Goal: Task Accomplishment & Management: Complete application form

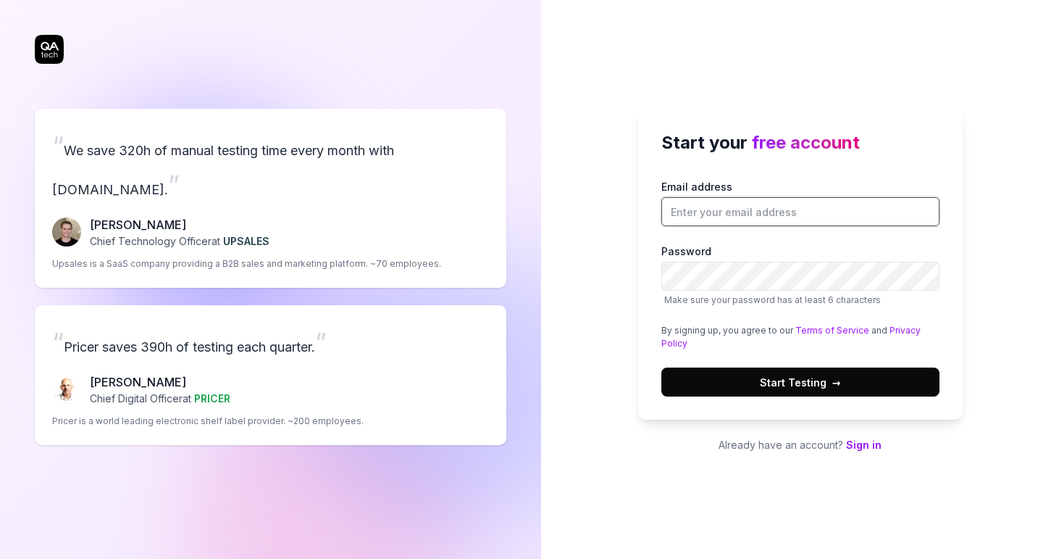
click at [749, 214] on input "Email address" at bounding box center [801, 211] width 278 height 29
click at [908, 322] on div "Email address Password Make sure your password has at least 6 characters By sig…" at bounding box center [801, 287] width 278 height 217
click at [821, 398] on div "Start your free account Email address Password Make sure your password has at l…" at bounding box center [800, 263] width 325 height 313
click at [748, 201] on input "Email address" at bounding box center [801, 211] width 278 height 29
type input "[EMAIL_ADDRESS][DOMAIN_NAME]"
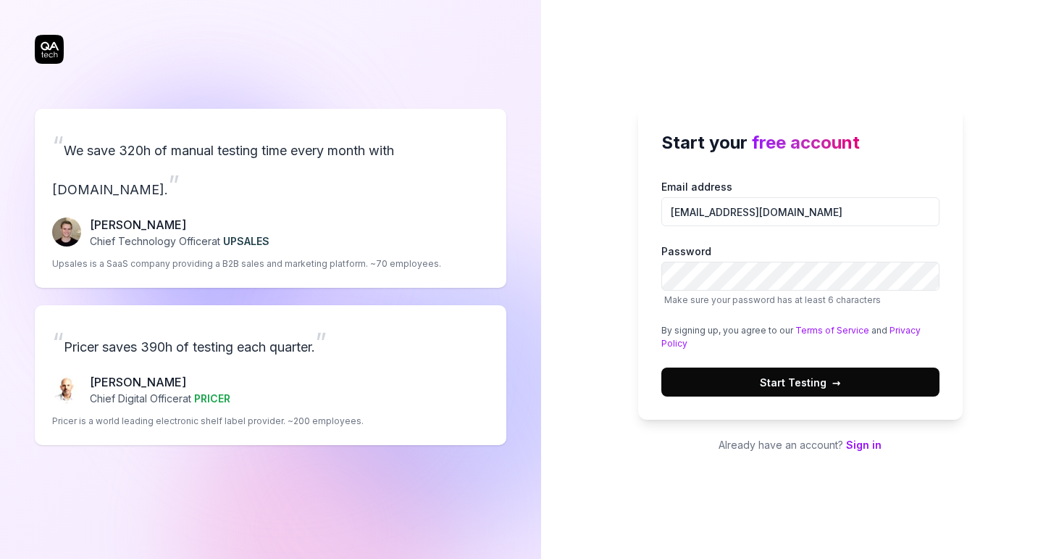
click at [817, 379] on span "Start Testing →" at bounding box center [800, 382] width 81 height 15
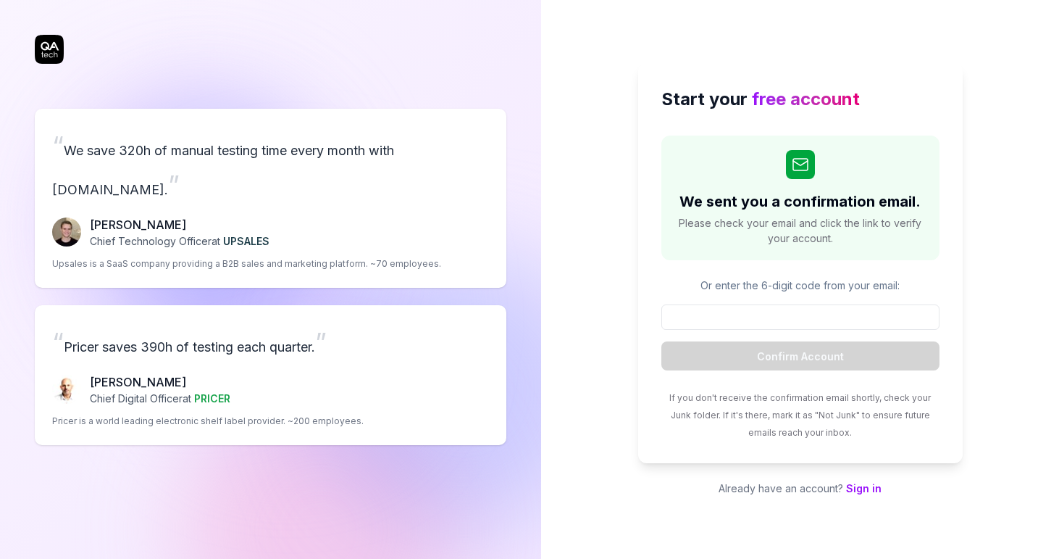
click at [802, 141] on div "We sent you a confirmation email. Please check your email and click the link to…" at bounding box center [801, 197] width 278 height 125
click at [741, 117] on div "Start your free account We sent you a confirmation email. Please check your ema…" at bounding box center [800, 263] width 325 height 400
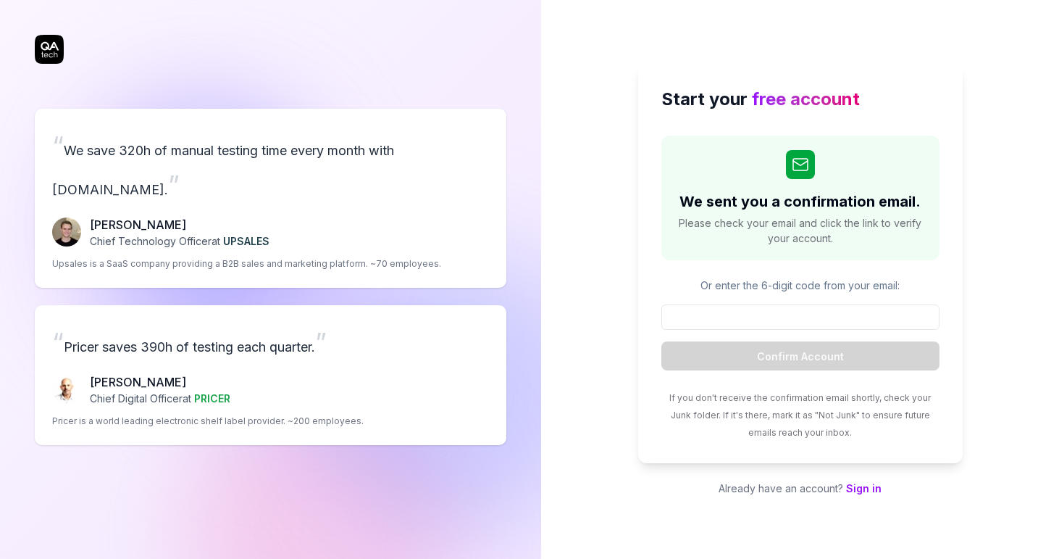
click at [741, 117] on div "Start your free account We sent you a confirmation email. Please check your ema…" at bounding box center [800, 263] width 325 height 400
click at [820, 330] on form "Confirm Account" at bounding box center [801, 337] width 278 height 66
click at [814, 201] on h2 "We sent you a confirmation email." at bounding box center [800, 202] width 241 height 22
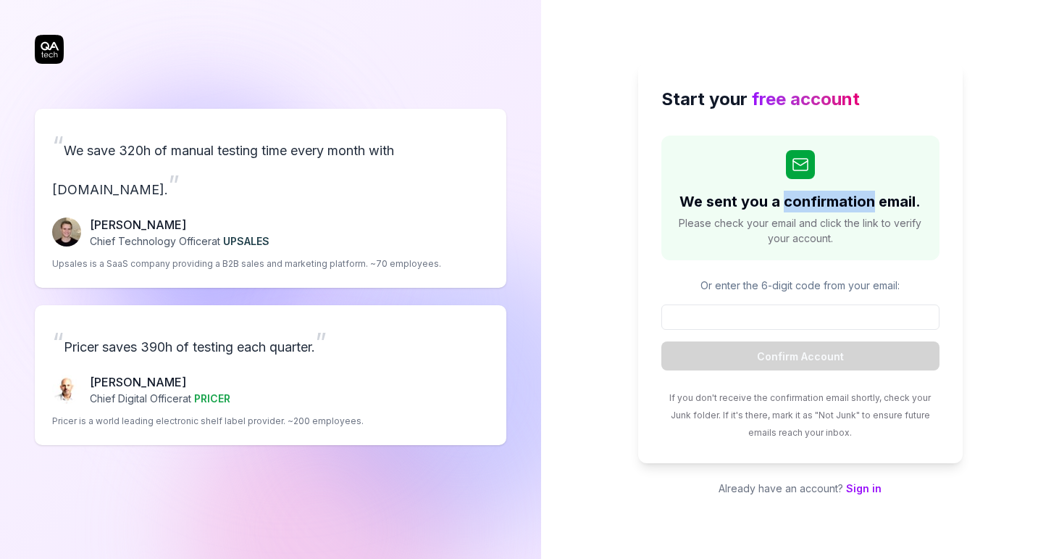
click at [814, 201] on h2 "We sent you a confirmation email." at bounding box center [800, 202] width 241 height 22
click at [862, 495] on p "Already have an account? Sign in" at bounding box center [800, 487] width 325 height 15
click at [862, 487] on link "Sign in" at bounding box center [864, 488] width 36 height 12
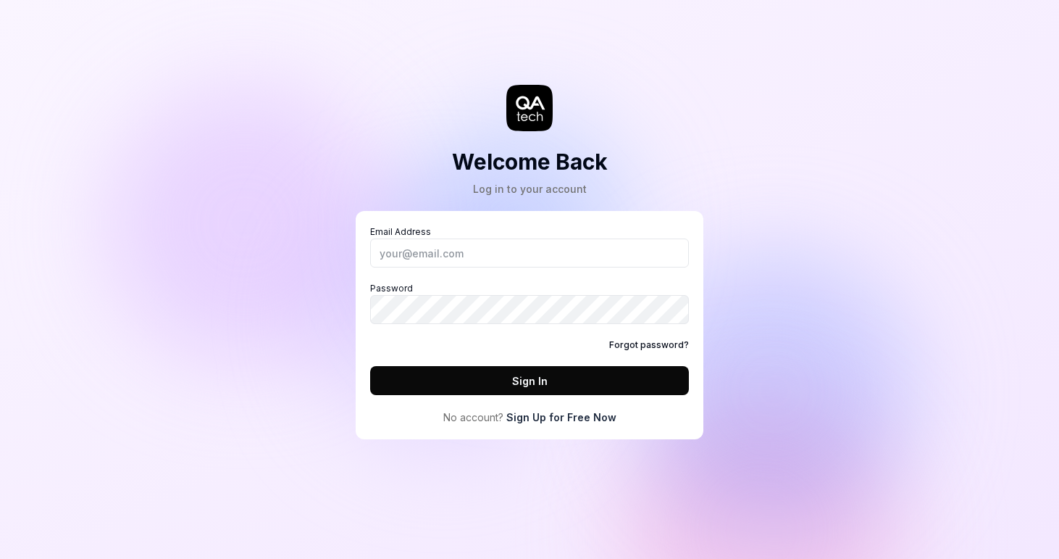
click at [582, 417] on link "Sign Up for Free Now" at bounding box center [561, 416] width 110 height 15
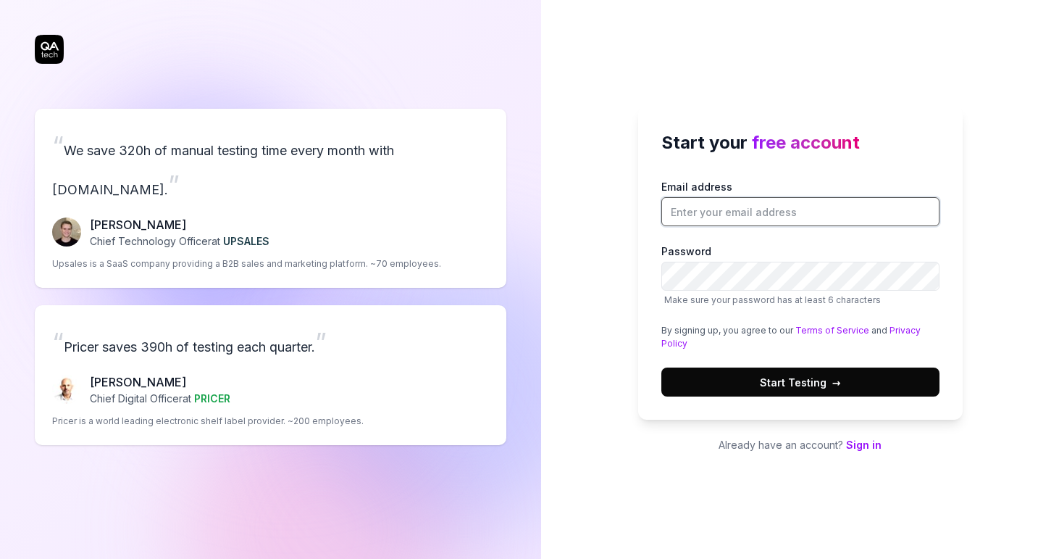
click at [691, 217] on input "Email address" at bounding box center [801, 211] width 278 height 29
type input "[EMAIL_ADDRESS][DOMAIN_NAME]"
click at [838, 382] on span "→" at bounding box center [837, 382] width 9 height 15
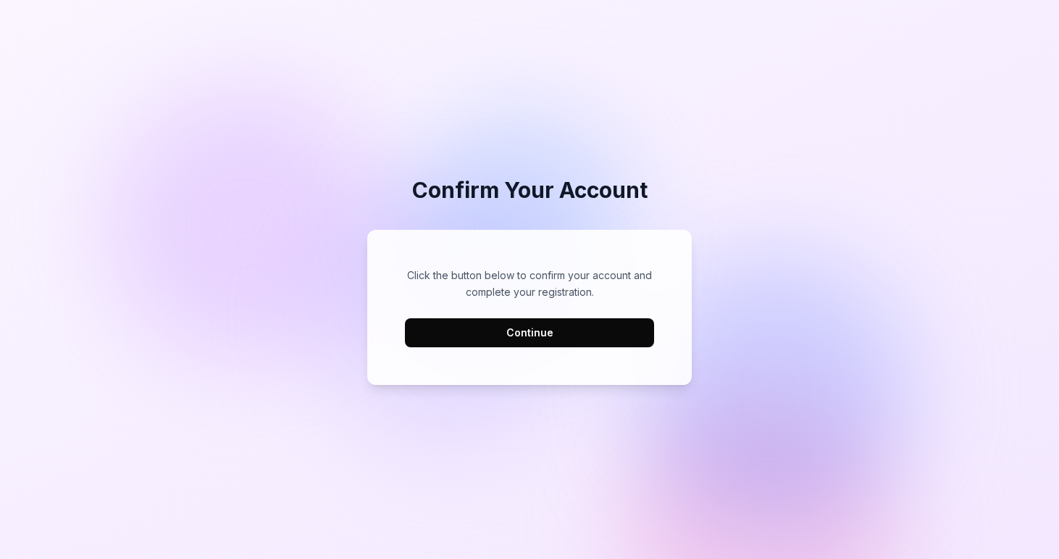
click at [598, 335] on button "Continue" at bounding box center [529, 332] width 249 height 29
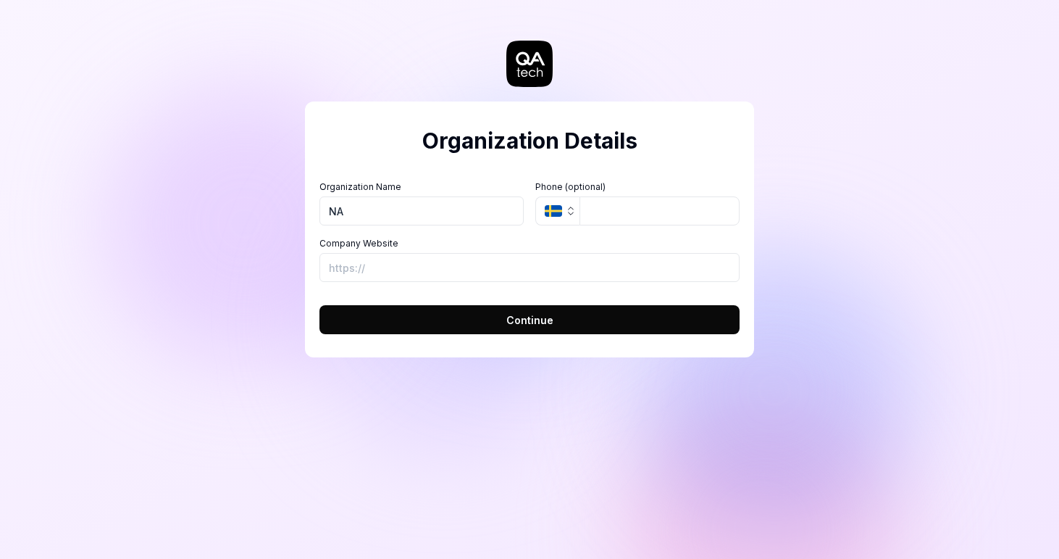
type input "NA"
click at [550, 317] on span "Continue" at bounding box center [529, 319] width 47 height 15
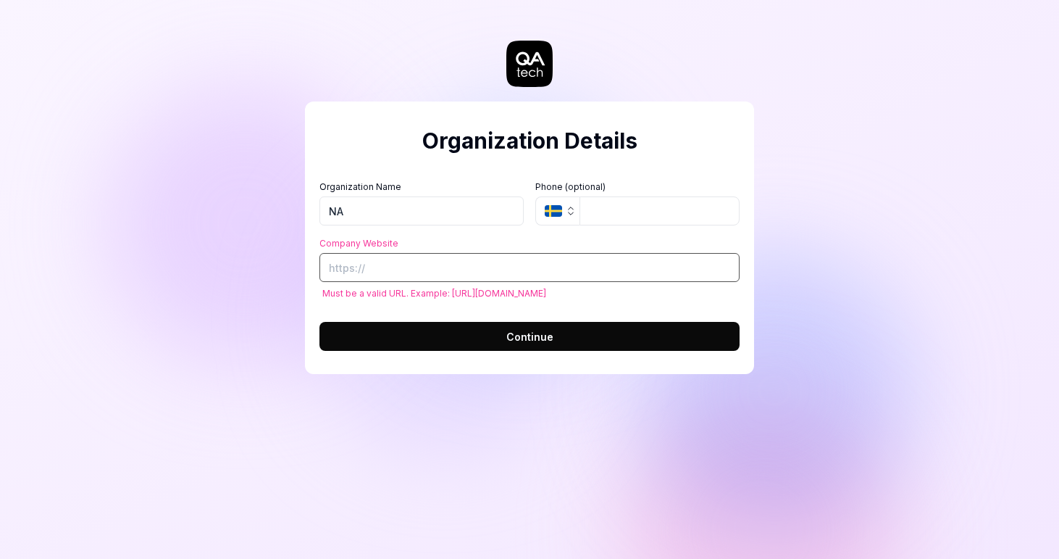
type input "f"
type input "https://google.com"
click at [633, 342] on button "Continue" at bounding box center [530, 336] width 420 height 29
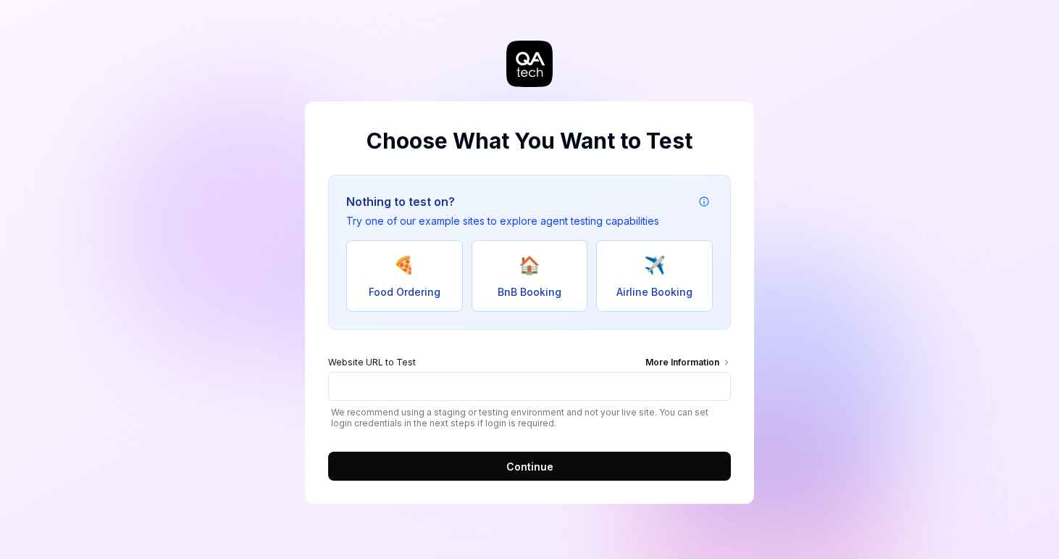
click at [599, 460] on button "Continue" at bounding box center [529, 465] width 403 height 29
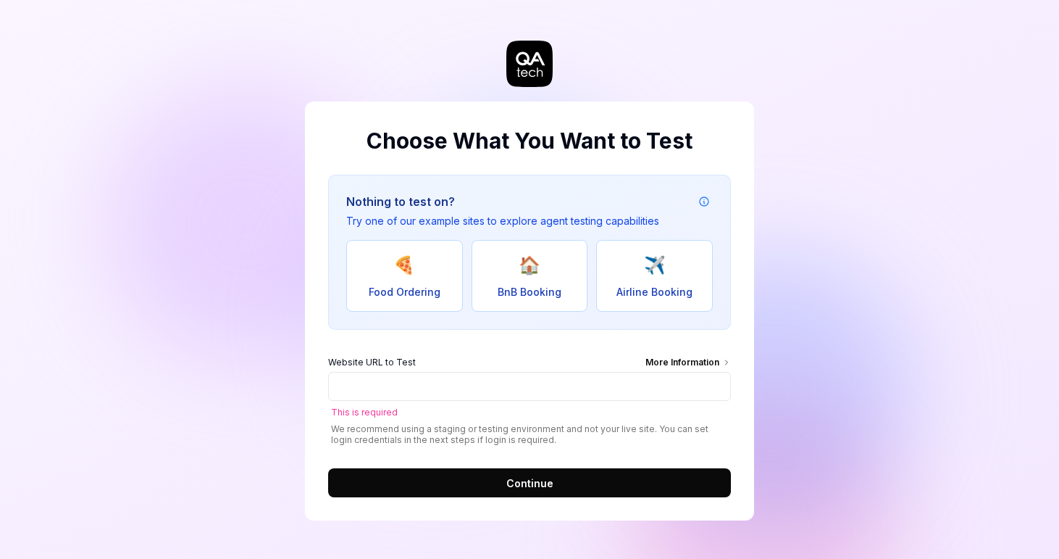
click at [638, 274] on button "✈️ Airline Booking" at bounding box center [654, 276] width 117 height 72
type input "https://real-flyunified.vercel.app/"
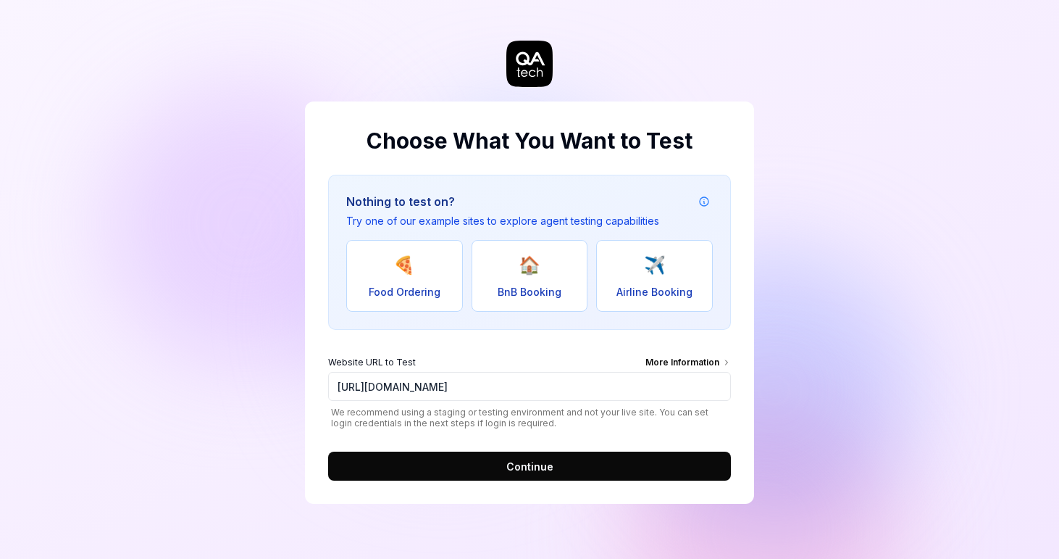
click at [602, 465] on button "Continue" at bounding box center [529, 465] width 403 height 29
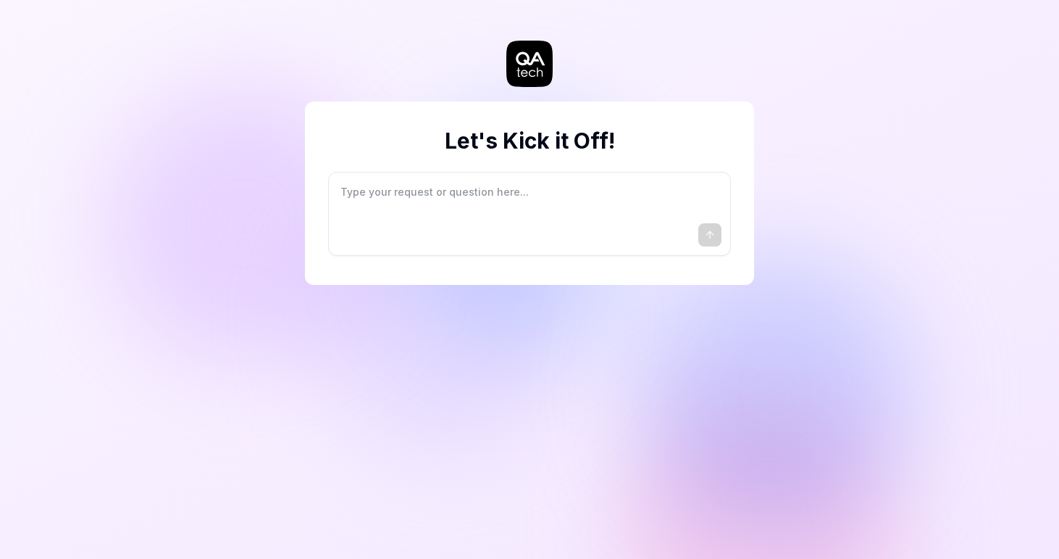
type textarea "*"
type textarea "I"
type textarea "*"
type textarea "I"
type textarea "*"
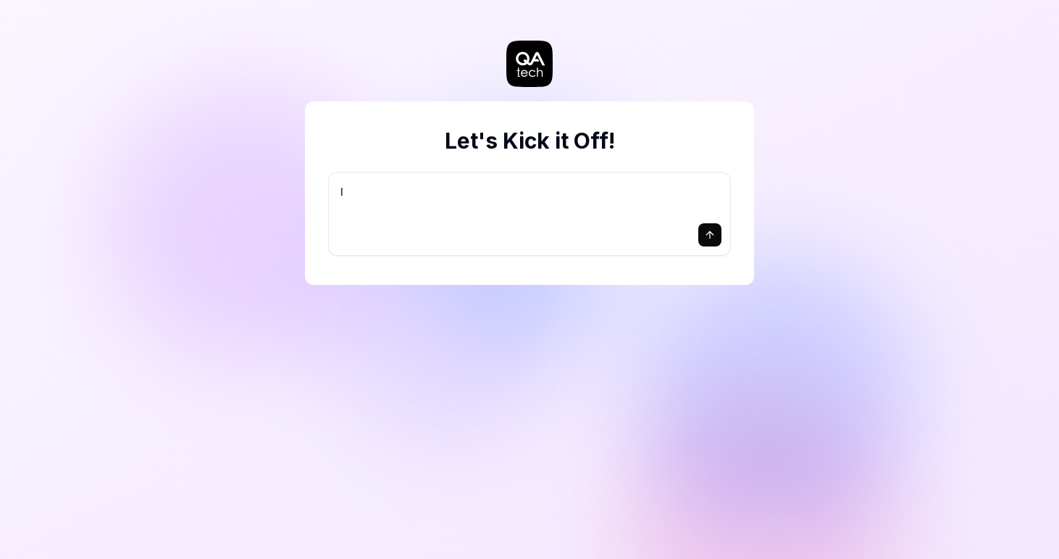
type textarea "I w"
type textarea "*"
type textarea "I wa"
type textarea "*"
type textarea "I wan"
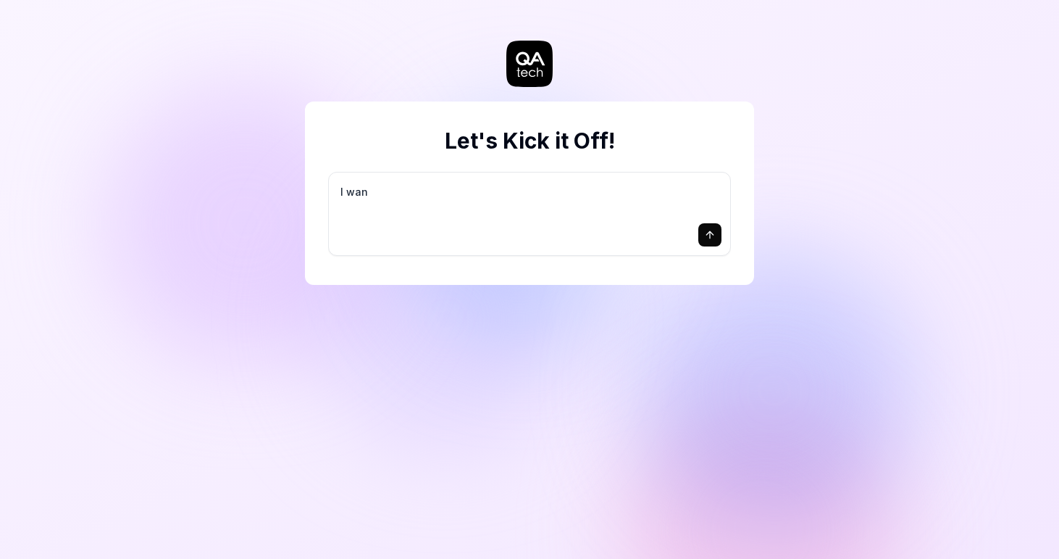
type textarea "*"
type textarea "I want"
type textarea "*"
type textarea "I want"
type textarea "*"
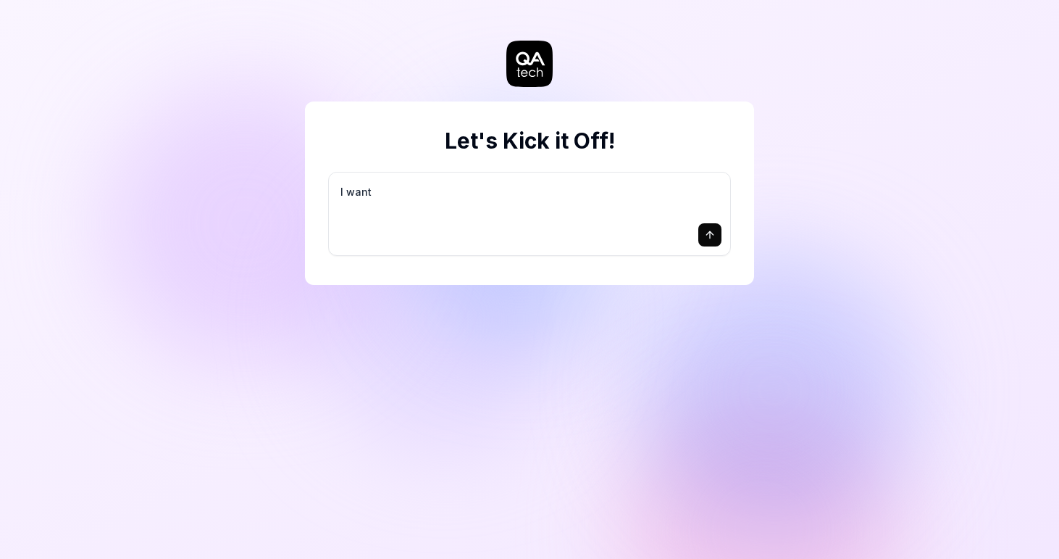
type textarea "I want a"
type textarea "*"
type textarea "I want a"
type textarea "*"
type textarea "I want a g"
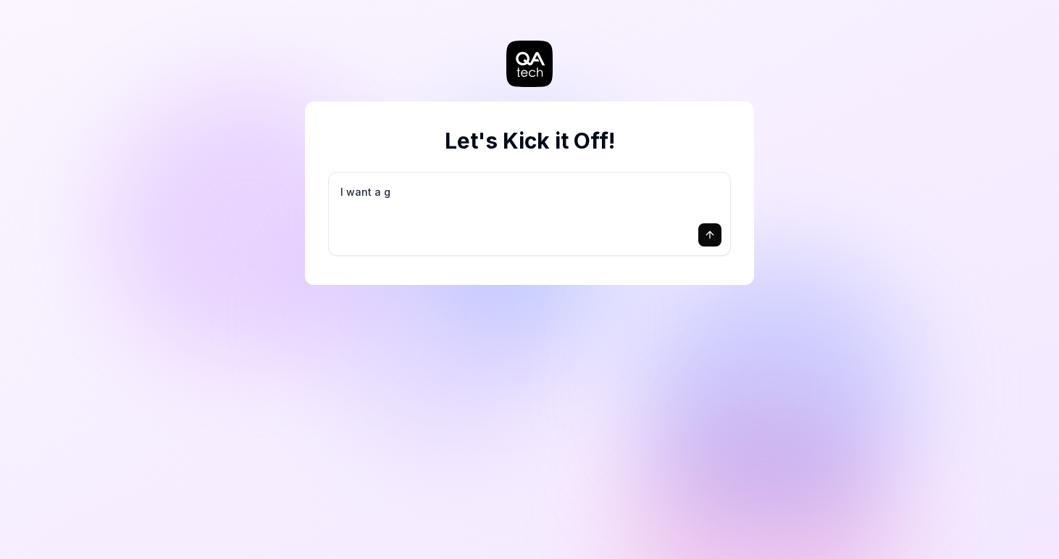
type textarea "*"
type textarea "I want a go"
type textarea "*"
type textarea "I want a goo"
type textarea "*"
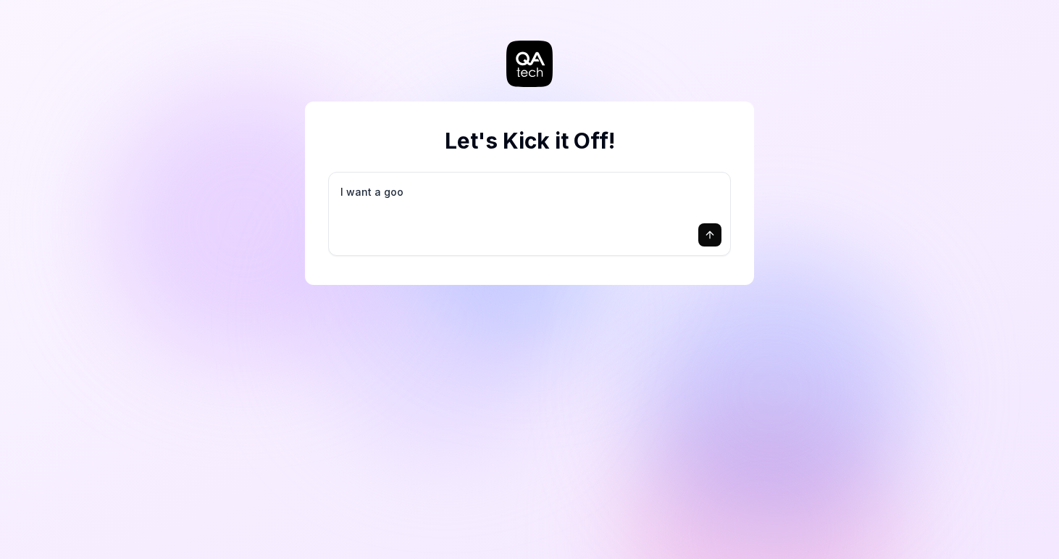
type textarea "I want a good"
type textarea "*"
type textarea "I want a good"
type textarea "*"
type textarea "I want a good t"
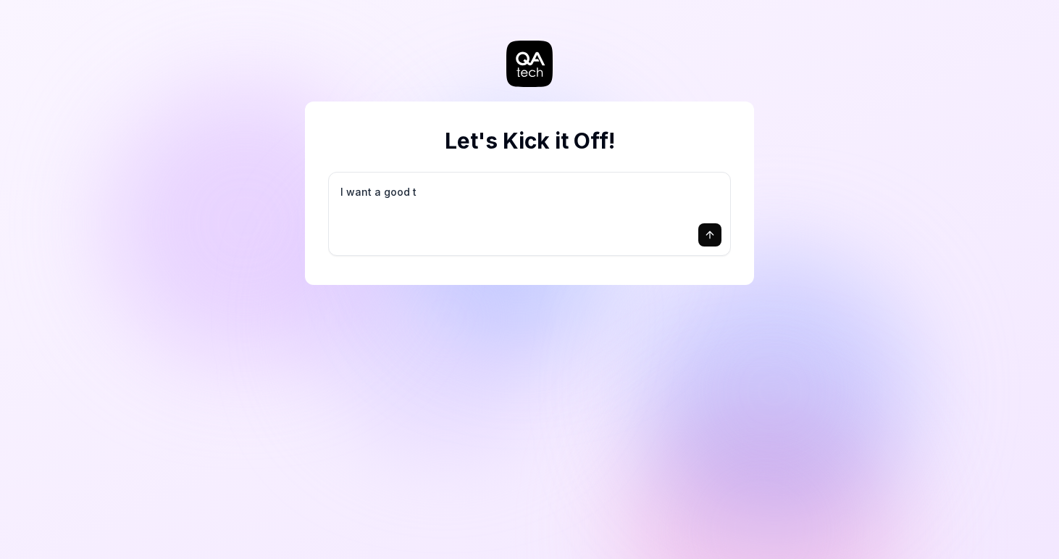
type textarea "*"
type textarea "I want a good te"
type textarea "*"
type textarea "I want a good tes"
type textarea "*"
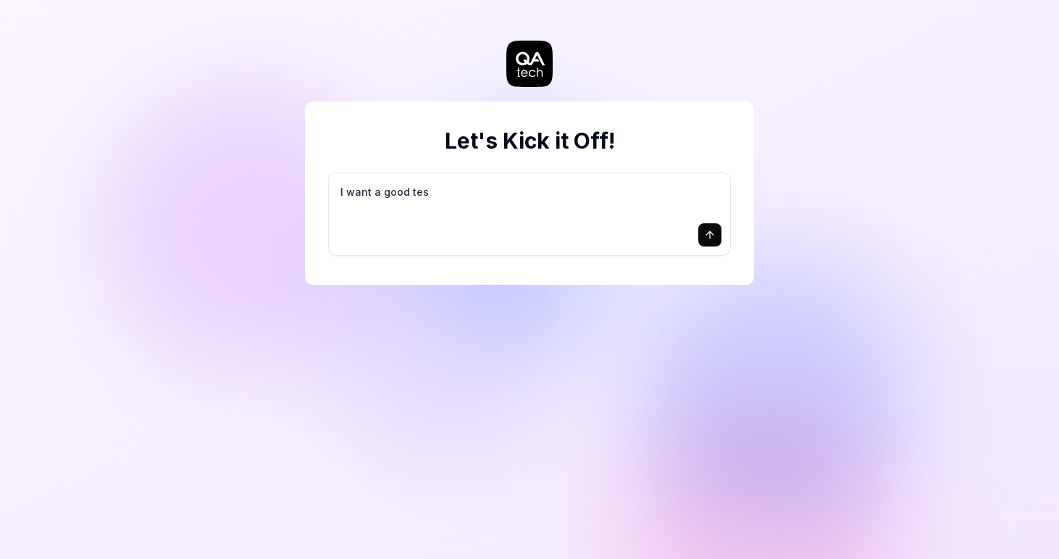
type textarea "I want a good test"
type textarea "*"
type textarea "I want a good test"
type textarea "*"
type textarea "I want a good test s"
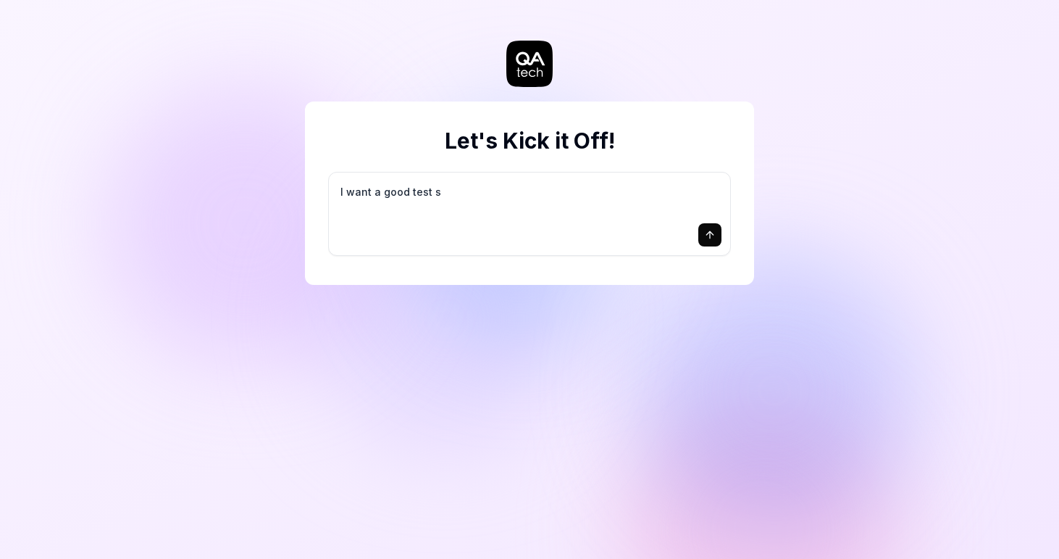
type textarea "*"
type textarea "I want a good test se"
type textarea "*"
type textarea "I want a good test set"
type textarea "*"
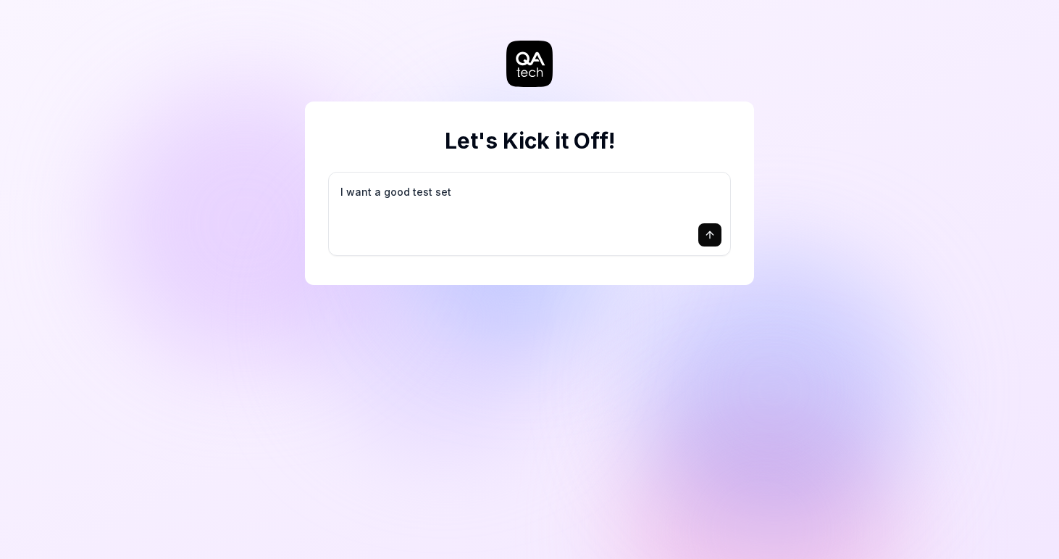
type textarea "I want a good test setu"
type textarea "*"
type textarea "I want a good test setup"
type textarea "*"
type textarea "I want a good test setup"
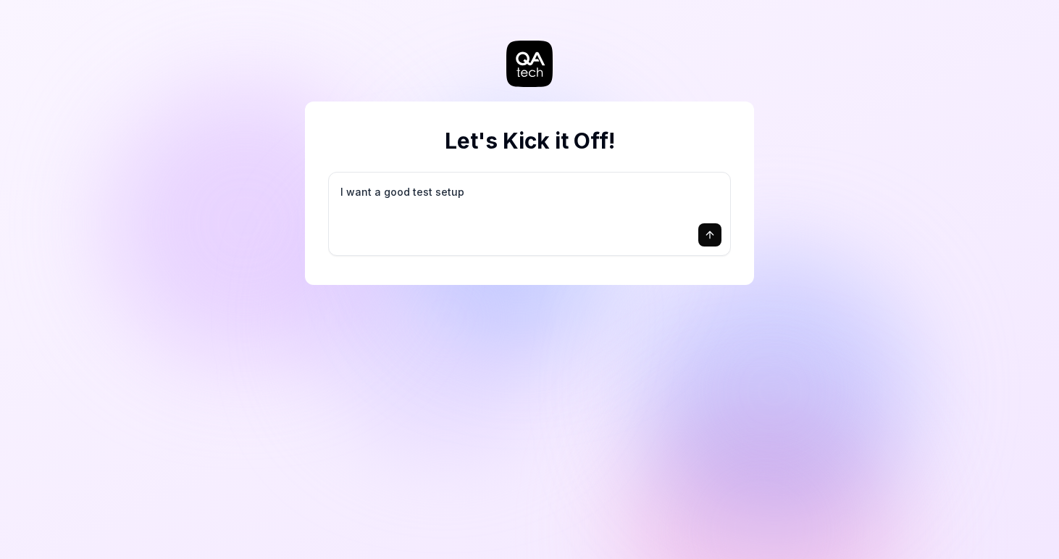
type textarea "*"
type textarea "I want a good test setup f"
type textarea "*"
type textarea "I want a good test setup fo"
type textarea "*"
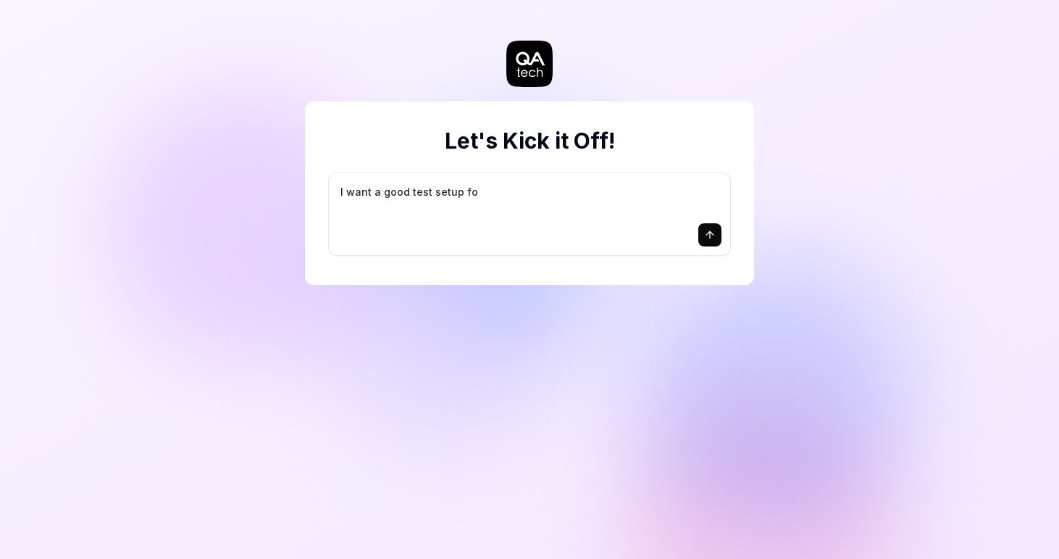
type textarea "I want a good test setup for"
type textarea "*"
type textarea "I want a good test setup for"
type textarea "*"
type textarea "I want a good test setup for m"
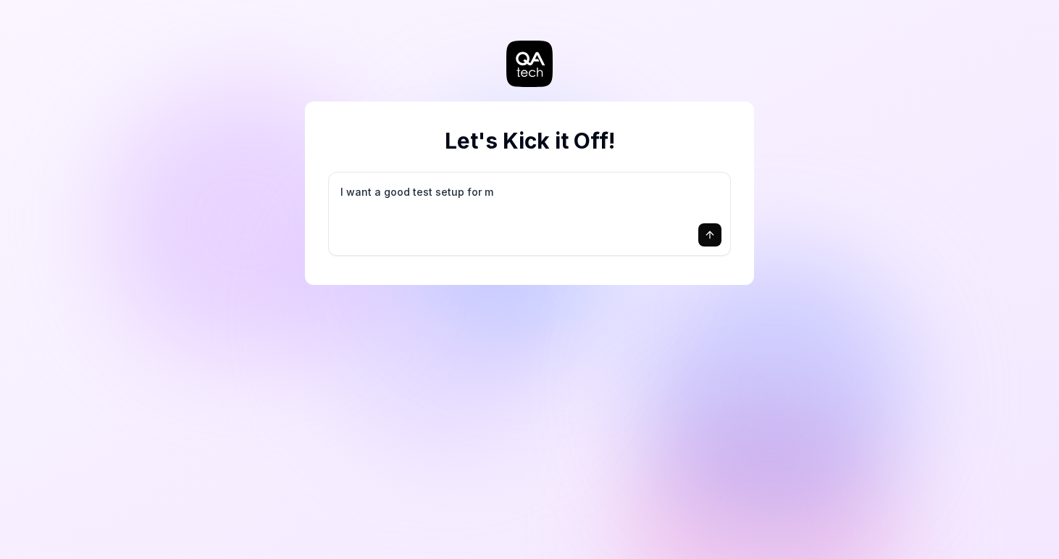
type textarea "*"
type textarea "I want a good test setup for my"
type textarea "*"
type textarea "I want a good test setup for my"
type textarea "*"
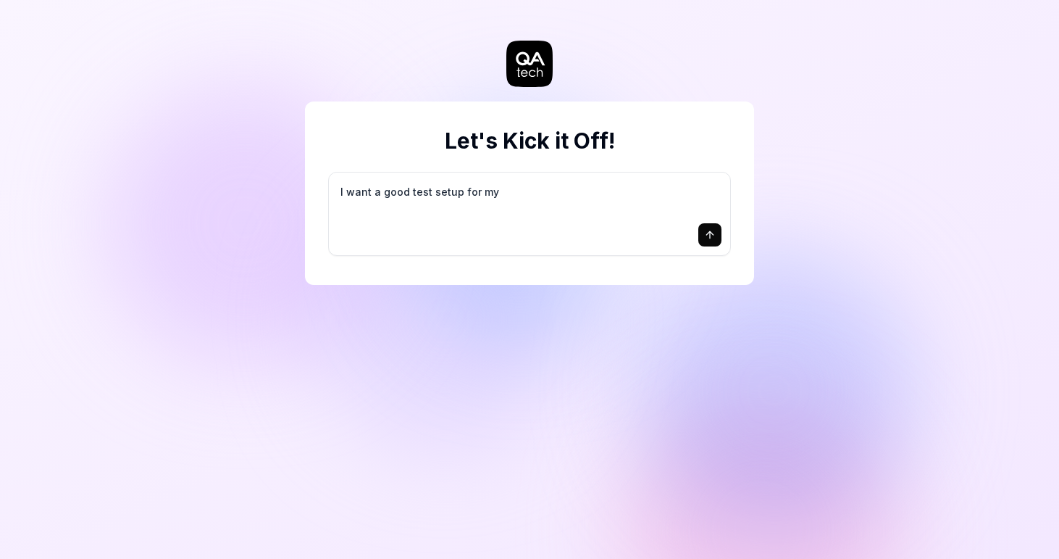
type textarea "I want a good test setup for my s"
type textarea "*"
type textarea "I want a good test setup for my si"
type textarea "*"
type textarea "I want a good test setup for my sit"
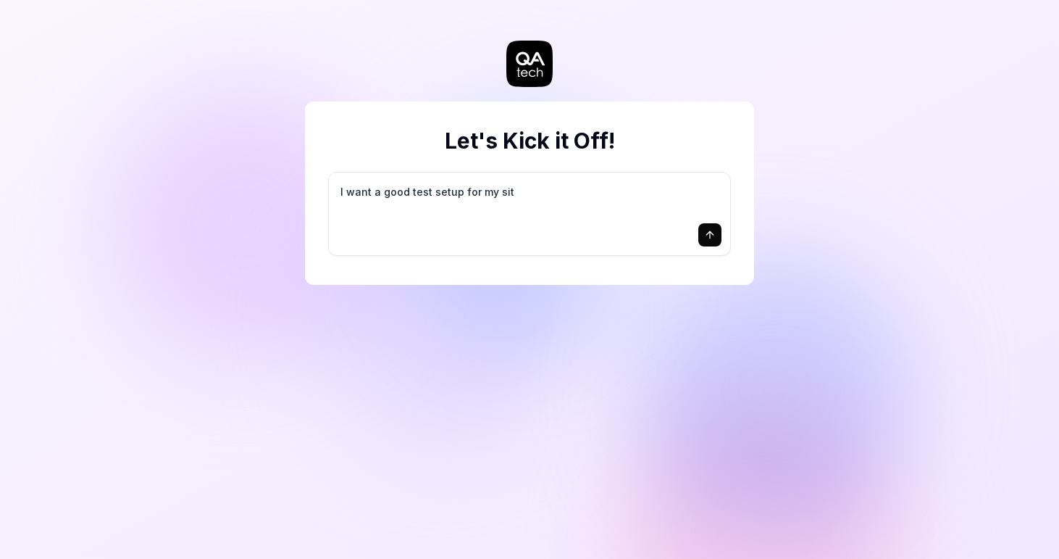
type textarea "*"
type textarea "I want a good test setup for my site"
type textarea "*"
type textarea "I want a good test setup for my site"
type textarea "*"
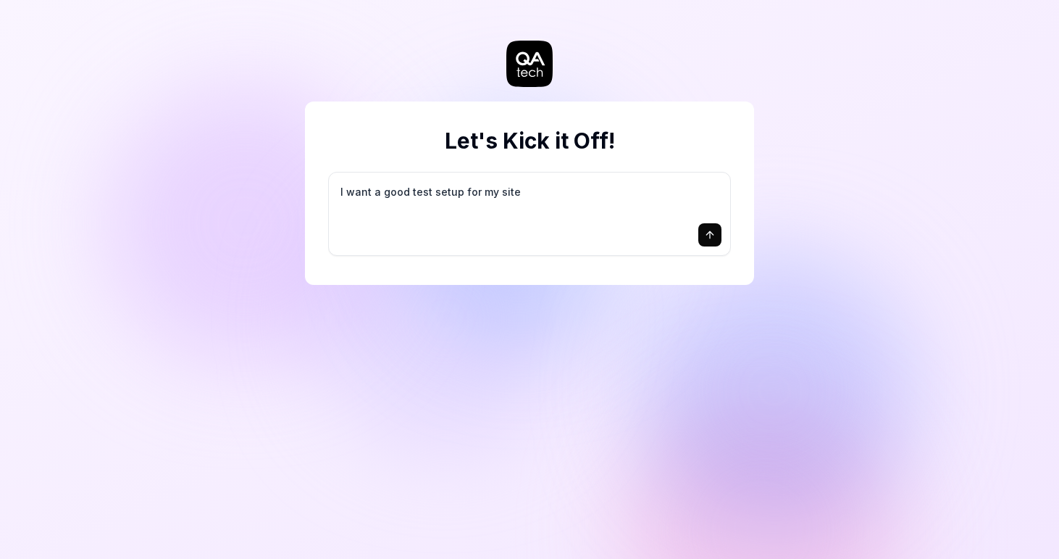
type textarea "I want a good test setup for my site -"
type textarea "*"
type textarea "I want a good test setup for my site -"
type textarea "*"
type textarea "I want a good test setup for my site - h"
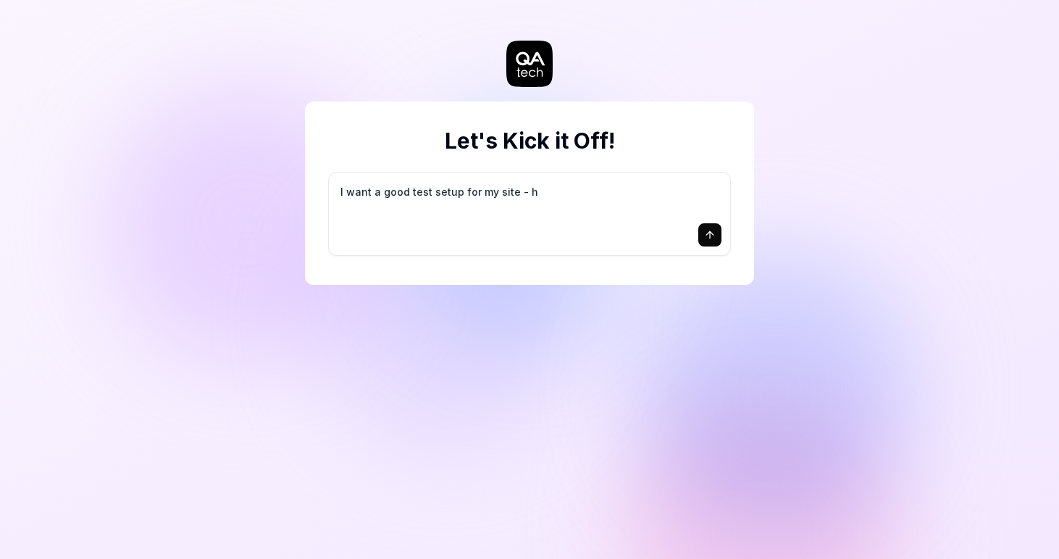
type textarea "*"
type textarea "I want a good test setup for my site - he"
type textarea "*"
type textarea "I want a good test setup for my site - hel"
type textarea "*"
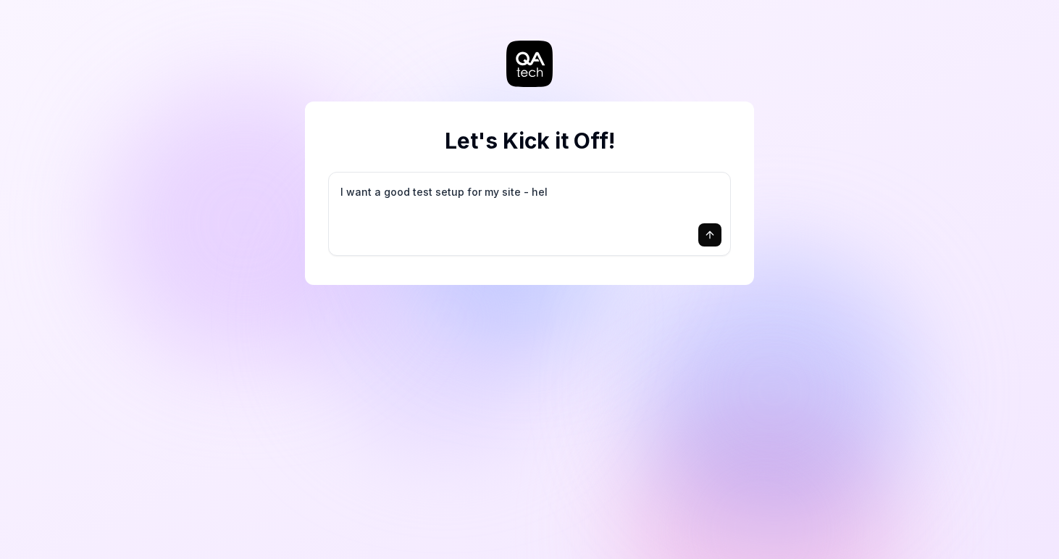
type textarea "I want a good test setup for my site - help"
type textarea "*"
type textarea "I want a good test setup for my site - help"
type textarea "*"
type textarea "I want a good test setup for my site - help m"
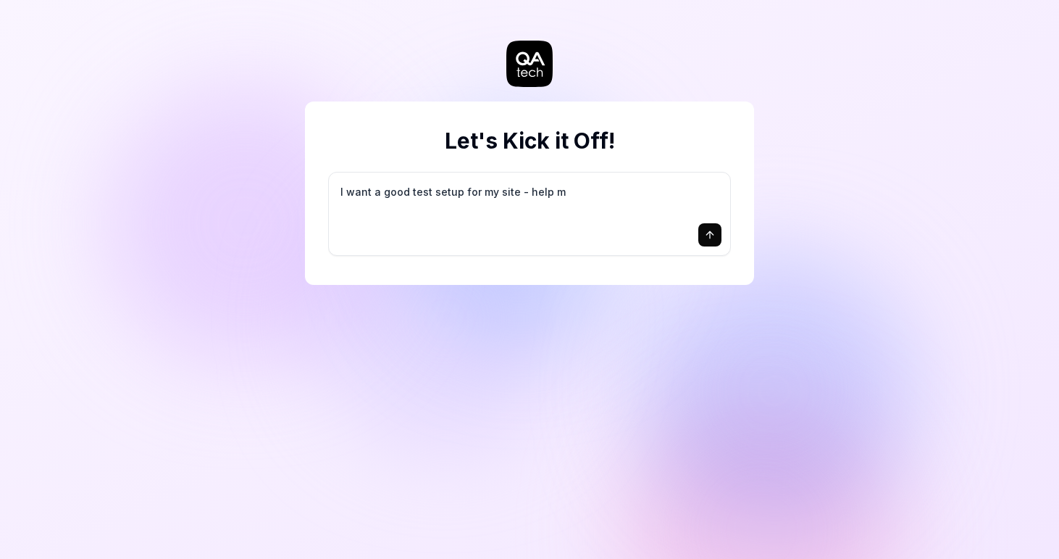
type textarea "*"
type textarea "I want a good test setup for my site - help me"
type textarea "*"
type textarea "I want a good test setup for my site - help me"
type textarea "*"
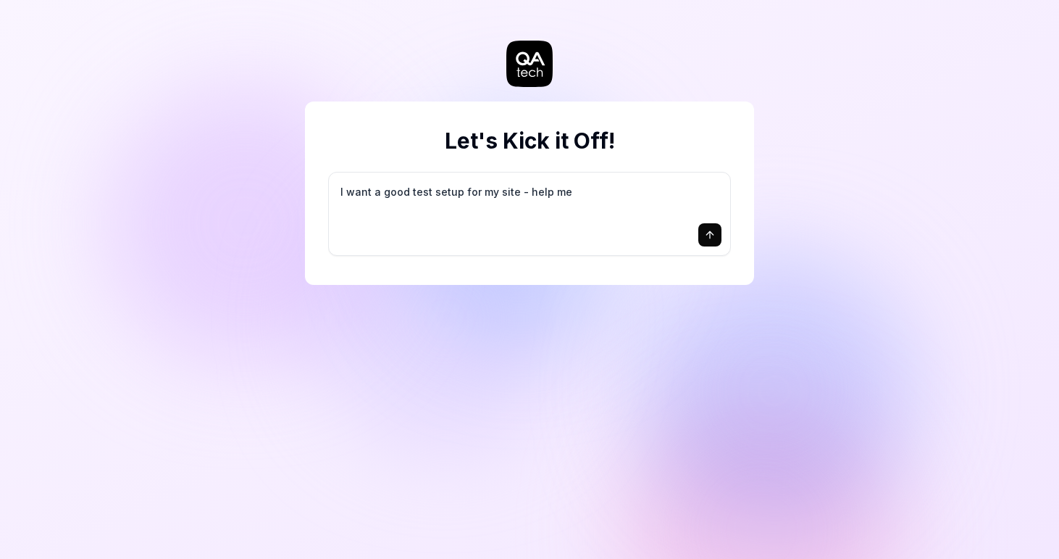
type textarea "I want a good test setup for my site - help me c"
type textarea "*"
type textarea "I want a good test setup for my site - help me cr"
type textarea "*"
type textarea "I want a good test setup for my site - help me cre"
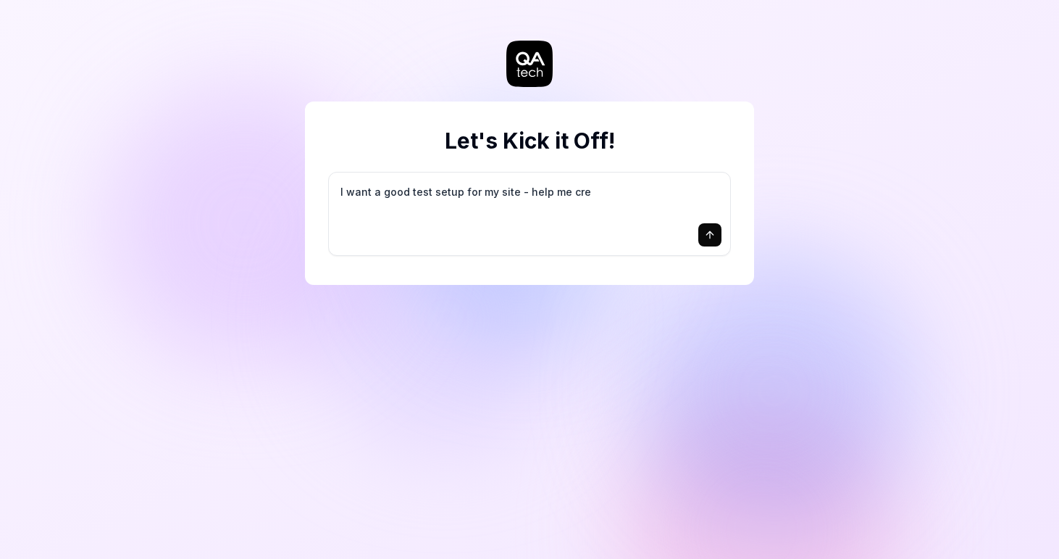
type textarea "*"
type textarea "I want a good test setup for my site - help me crea"
type textarea "*"
type textarea "I want a good test setup for my site - help me creat"
type textarea "*"
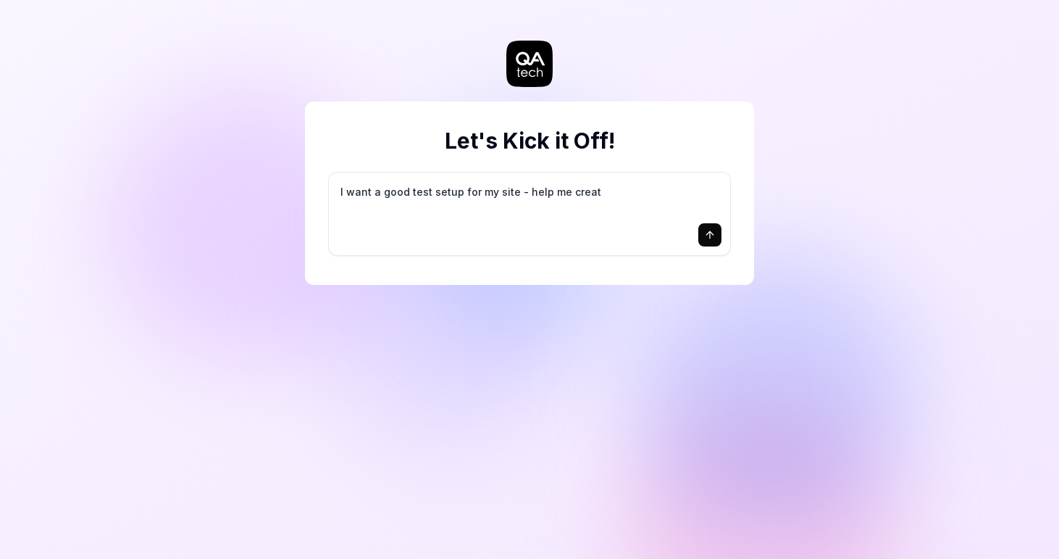
type textarea "I want a good test setup for my site - help me create"
type textarea "*"
type textarea "I want a good test setup for my site - help me create"
type textarea "*"
type textarea "I want a good test setup for my site - help me create t"
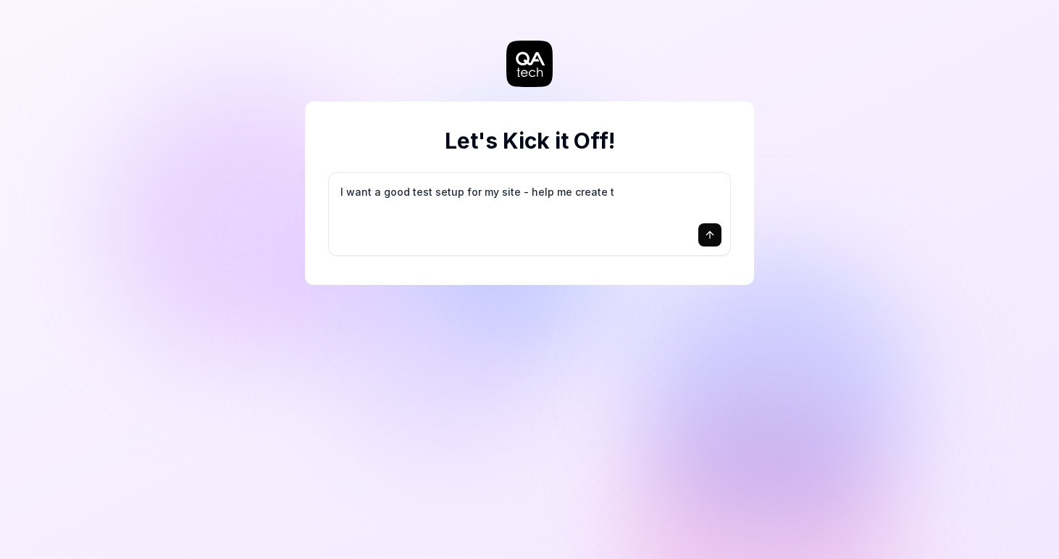
type textarea "*"
type textarea "I want a good test setup for my site - help me create th"
type textarea "*"
type textarea "I want a good test setup for my site - help me create the"
type textarea "*"
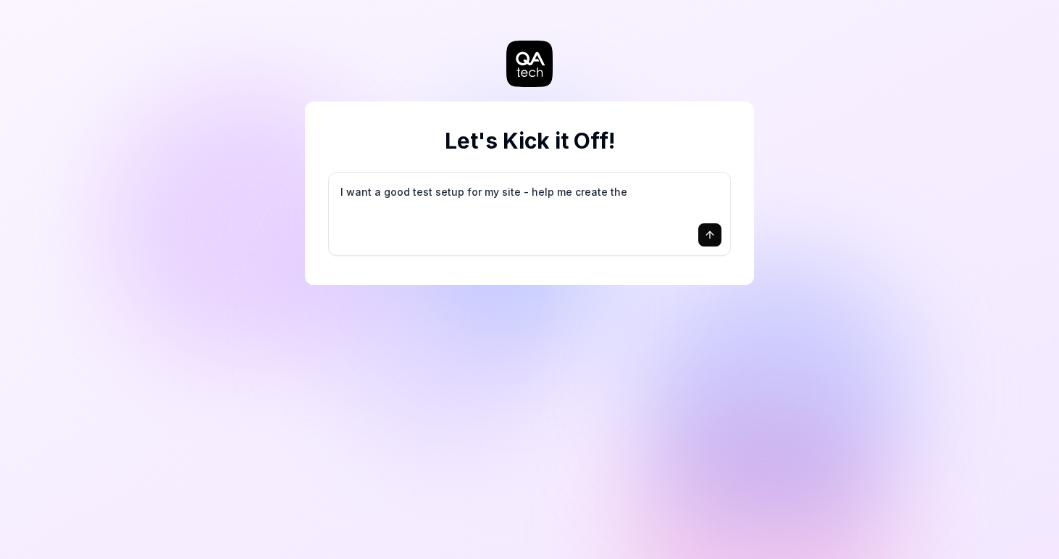
type textarea "I want a good test setup for my site - help me create the"
type textarea "*"
type textarea "I want a good test setup for my site - help me create the f"
type textarea "*"
type textarea "I want a good test setup for my site - help me create the fi"
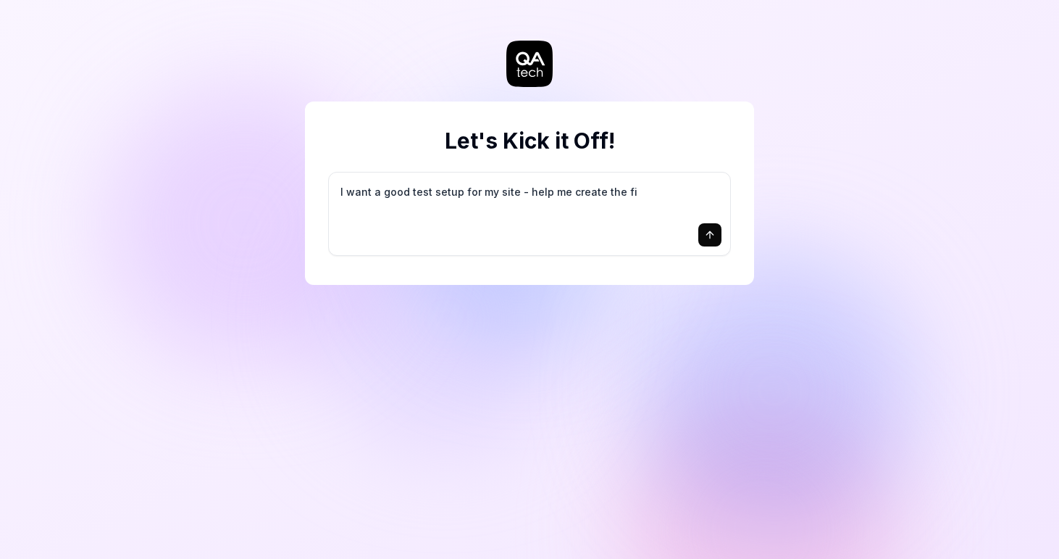
type textarea "*"
type textarea "I want a good test setup for my site - help me create the fir"
type textarea "*"
type textarea "I want a good test setup for my site - help me create the firs"
type textarea "*"
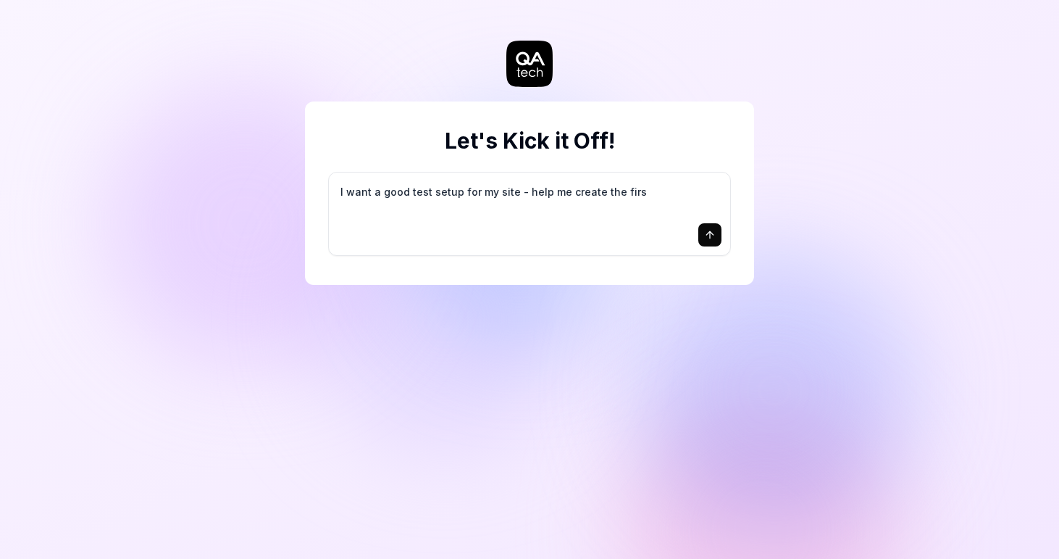
type textarea "I want a good test setup for my site - help me create the first"
type textarea "*"
type textarea "I want a good test setup for my site - help me create the first"
type textarea "*"
type textarea "I want a good test setup for my site - help me create the first 3"
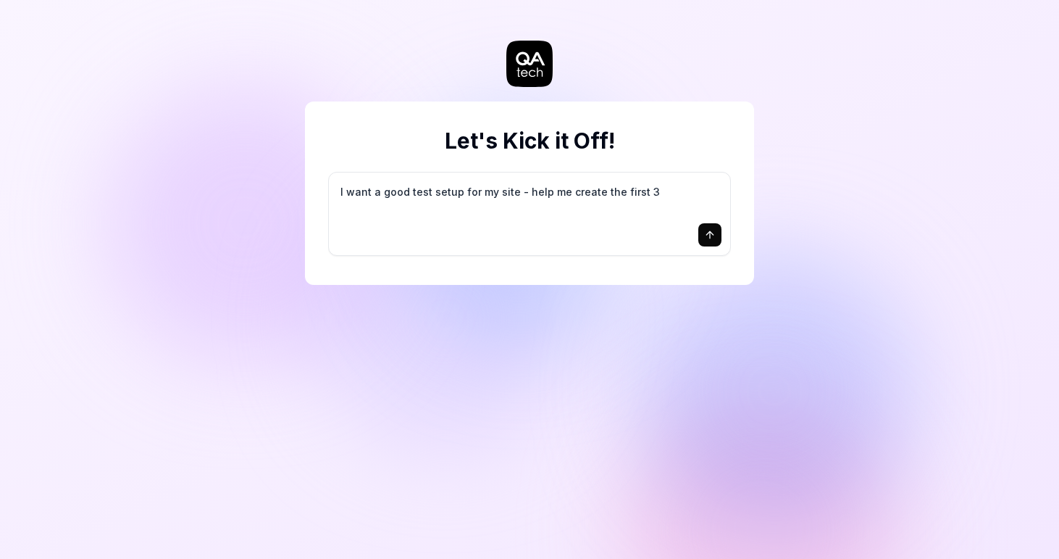
type textarea "*"
type textarea "I want a good test setup for my site - help me create the first 3-"
type textarea "*"
type textarea "I want a good test setup for my site - help me create the first 3-5"
type textarea "*"
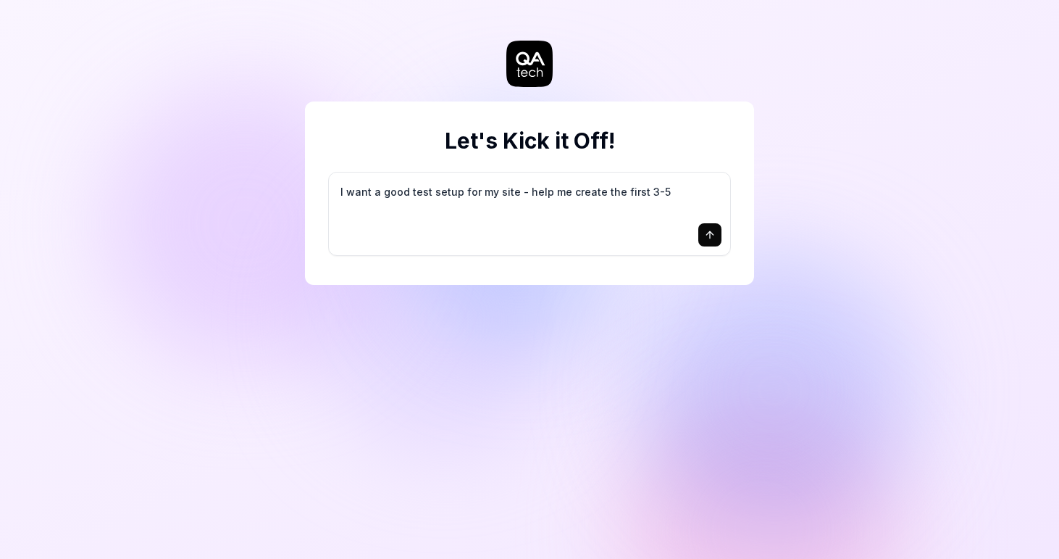
type textarea "I want a good test setup for my site - help me create the first 3-5"
type textarea "*"
type textarea "I want a good test setup for my site - help me create the first 3-5 t"
type textarea "*"
type textarea "I want a good test setup for my site - help me create the first 3-5 te"
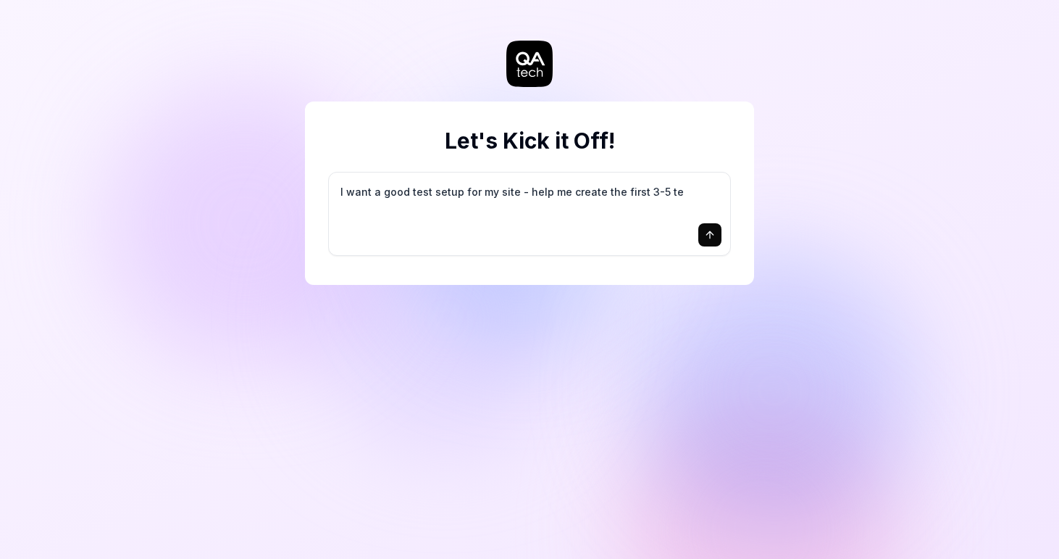
type textarea "*"
type textarea "I want a good test setup for my site - help me create the first 3-5 tes"
type textarea "*"
type textarea "I want a good test setup for my site - help me create the first 3-5 test"
type textarea "*"
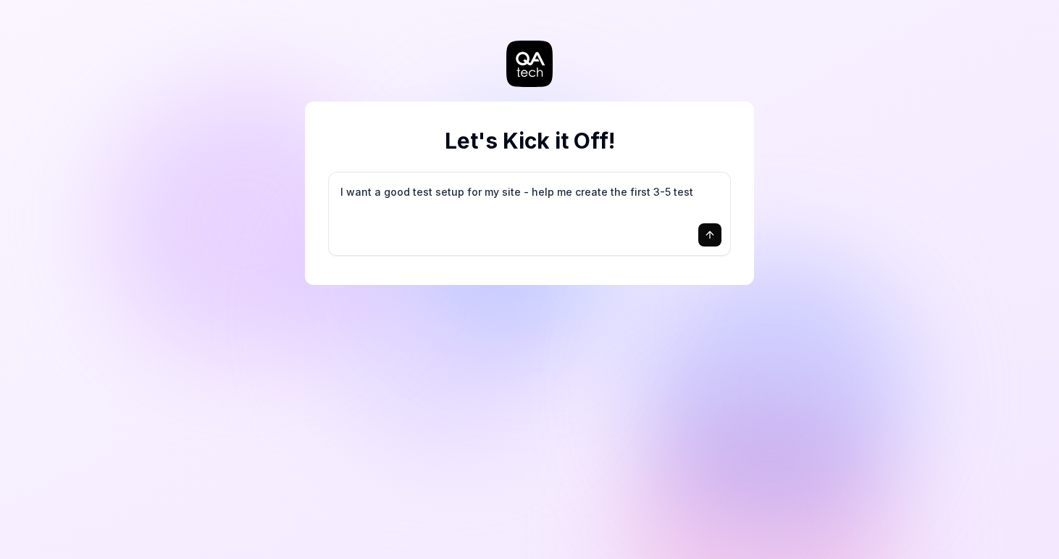
type textarea "I want a good test setup for my site - help me create the first 3-5 test"
type textarea "*"
type textarea "I want a good test setup for my site - help me create the first 3-5 test c"
type textarea "*"
type textarea "I want a good test setup for my site - help me create the first 3-5 test ca"
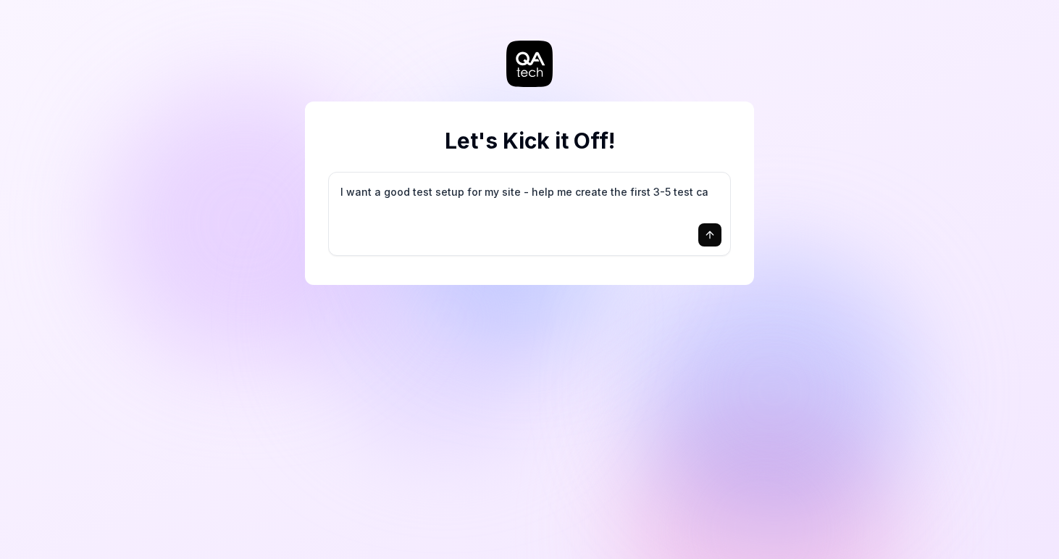
type textarea "*"
type textarea "I want a good test setup for my site - help me create the first 3-5 test cas"
type textarea "*"
type textarea "I want a good test setup for my site - help me create the first 3-5 test case"
type textarea "*"
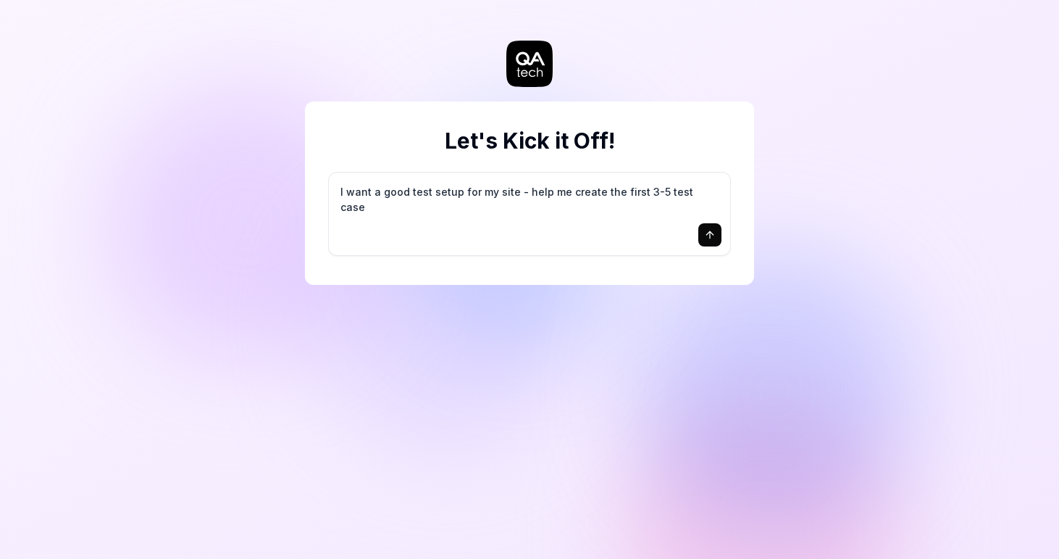
type textarea "I want a good test setup for my site - help me create the first 3-5 test cases"
click at [707, 238] on icon "submit" at bounding box center [710, 235] width 12 height 12
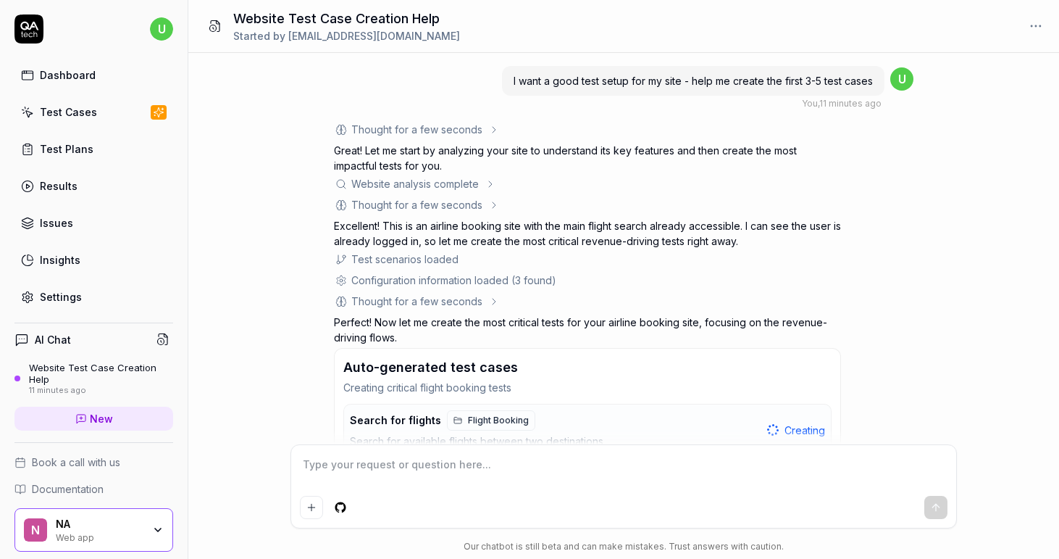
scroll to position [232, 0]
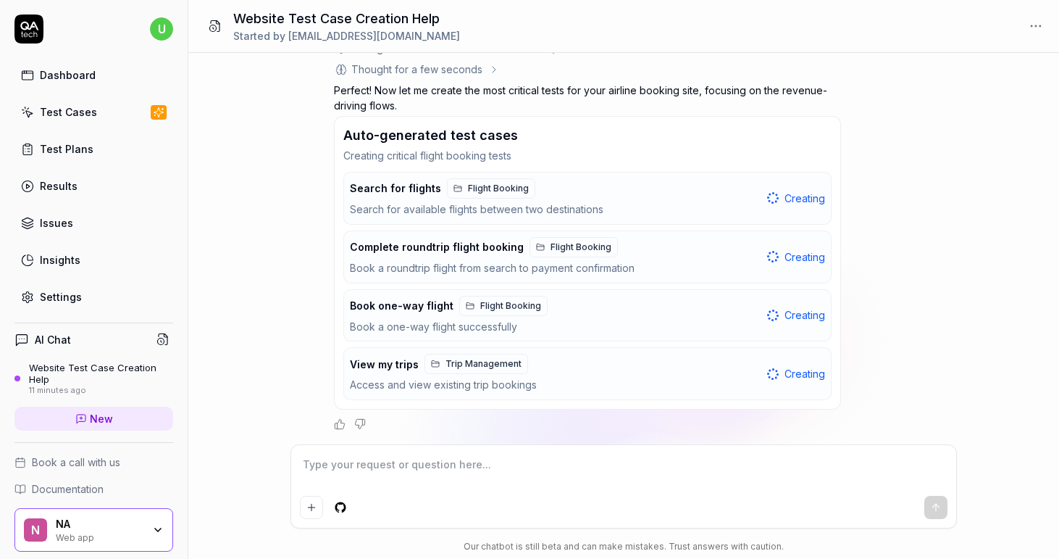
click at [73, 102] on link "Test Cases" at bounding box center [93, 112] width 159 height 28
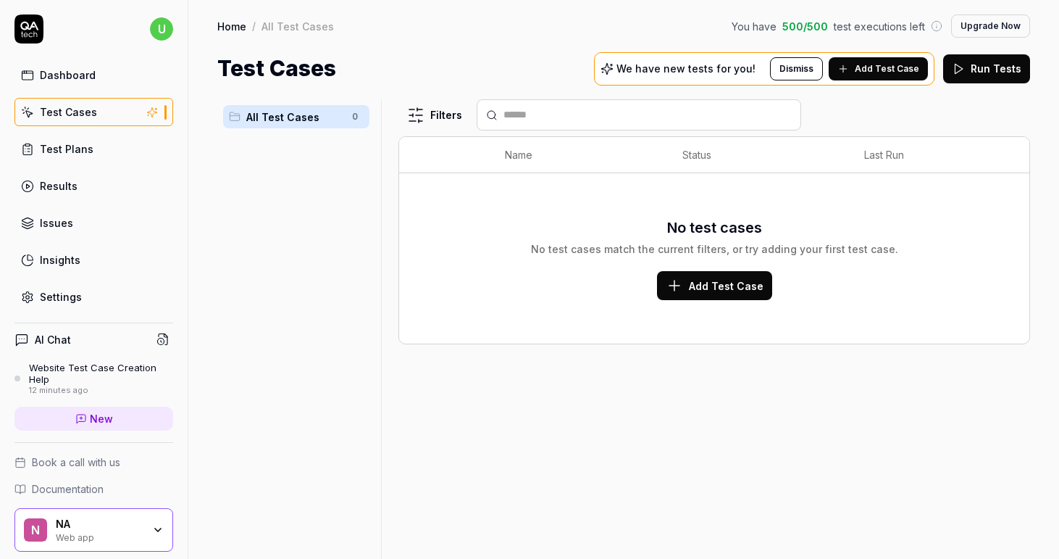
click at [67, 89] on div "Dashboard Test Cases Test Plans Results Issues Insights Settings" at bounding box center [93, 186] width 159 height 250
click at [65, 67] on div "Dashboard" at bounding box center [68, 74] width 56 height 15
click at [76, 130] on div "Dashboard Test Cases Test Plans Results Issues Insights Settings" at bounding box center [93, 186] width 159 height 250
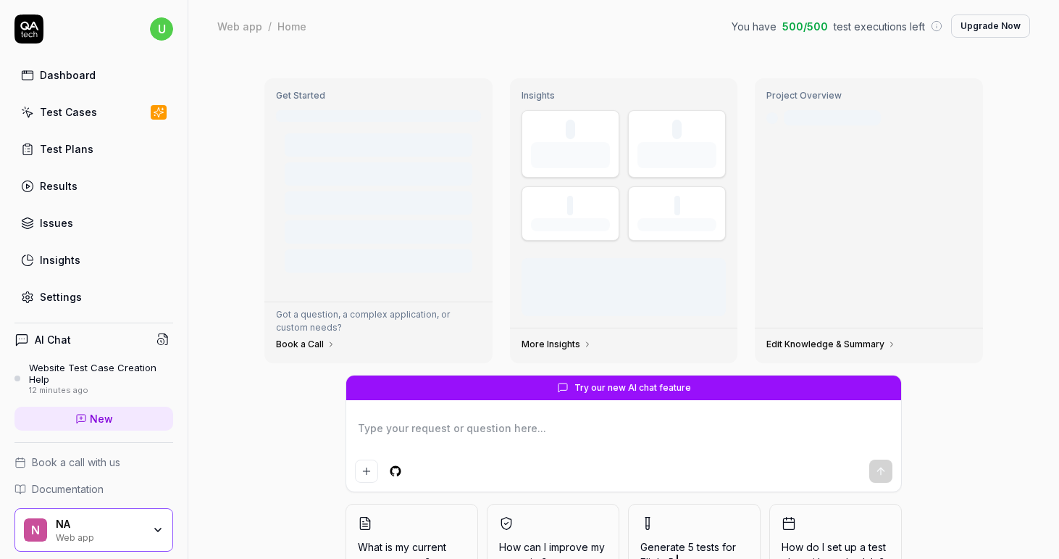
click at [88, 229] on link "Issues" at bounding box center [93, 223] width 159 height 28
type textarea "*"
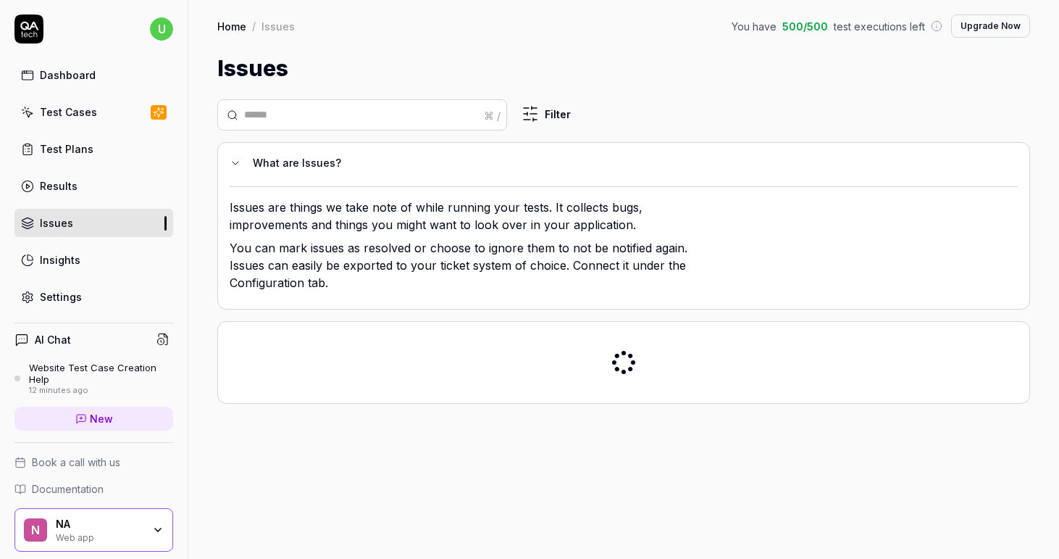
click at [90, 264] on link "Insights" at bounding box center [93, 260] width 159 height 28
click at [96, 299] on link "Settings" at bounding box center [93, 297] width 159 height 28
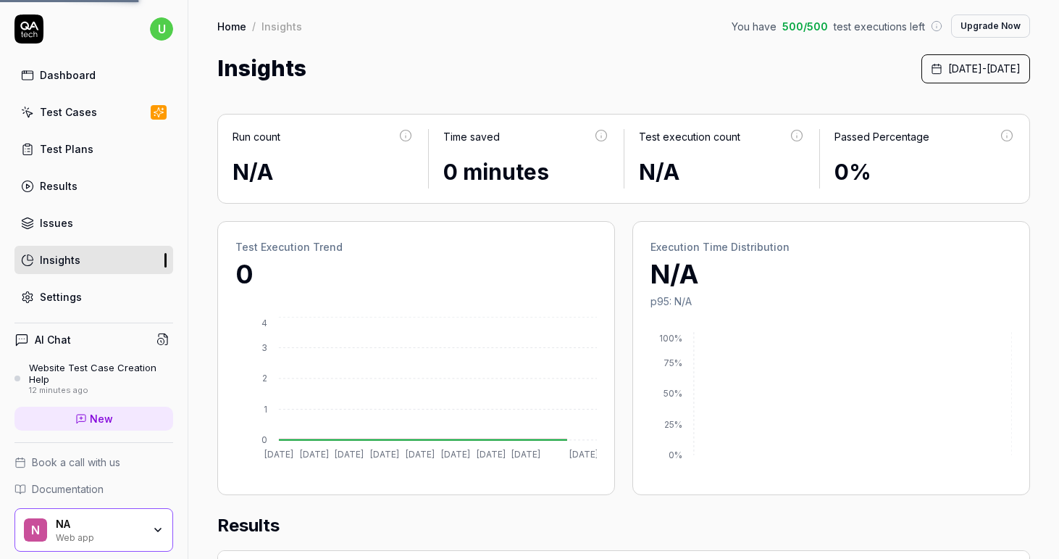
click at [74, 169] on div "Dashboard Test Cases Test Plans Results Issues Insights Settings" at bounding box center [93, 186] width 159 height 250
